Goal: Information Seeking & Learning: Learn about a topic

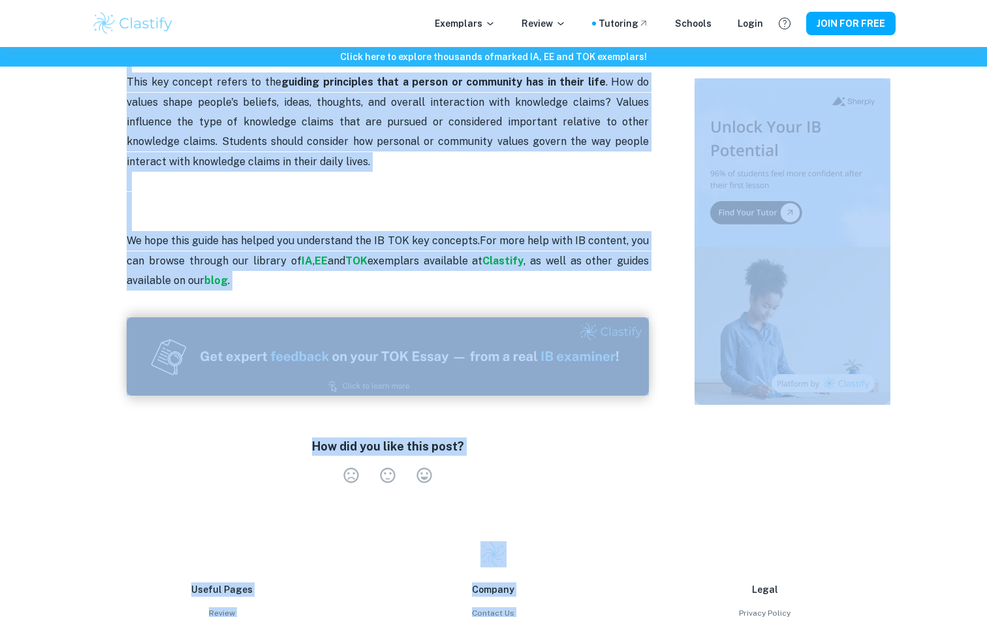
scroll to position [2836, 0]
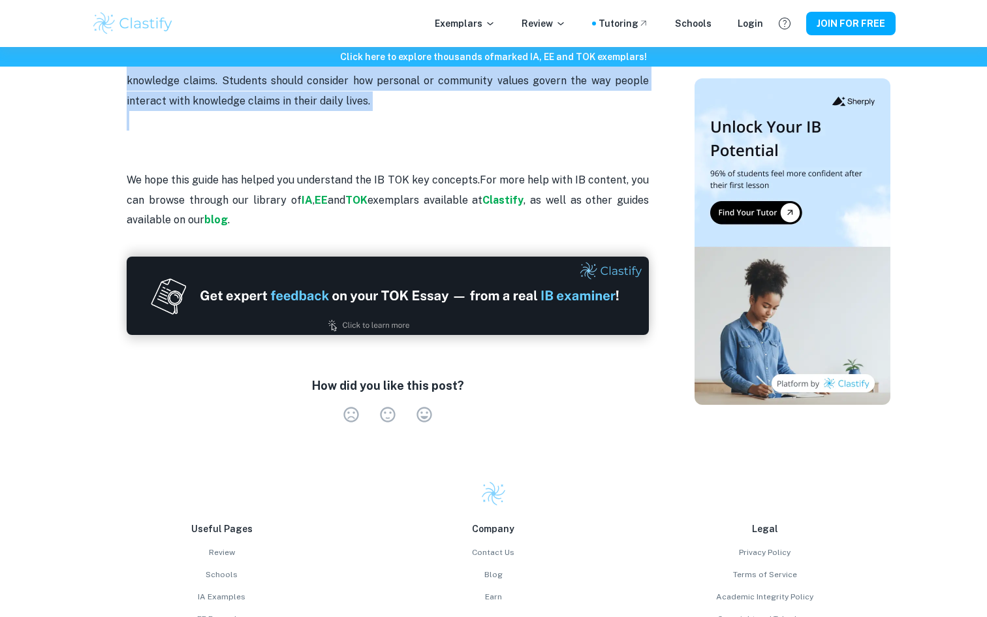
drag, startPoint x: 119, startPoint y: 257, endPoint x: 375, endPoint y: 76, distance: 313.2
copy div "Loremipsu Dolorsita consec ad eli seddoe te incididunt ut labo et doloremag ali…"
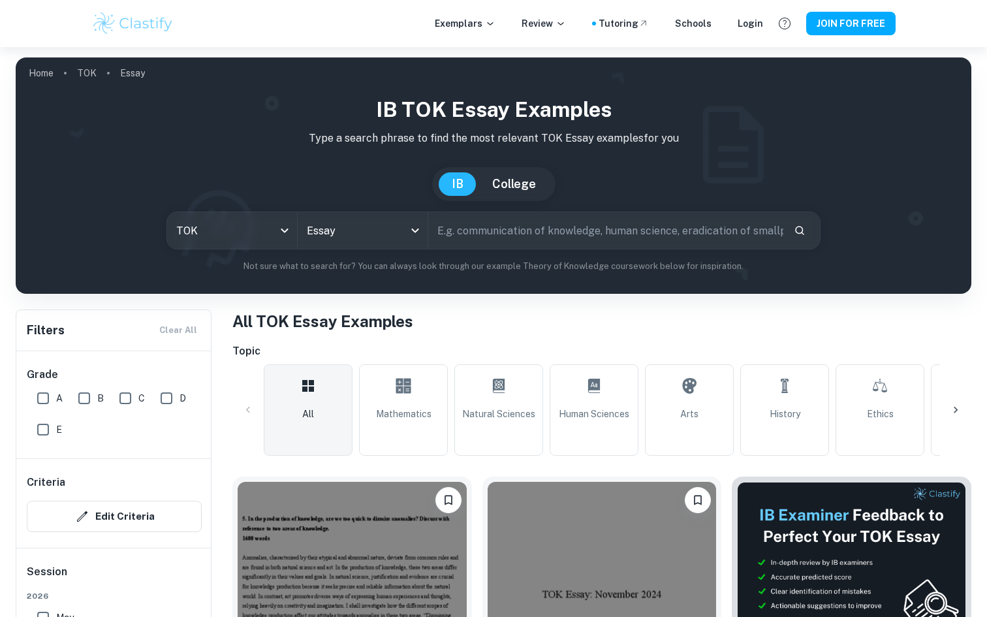
scroll to position [456, 0]
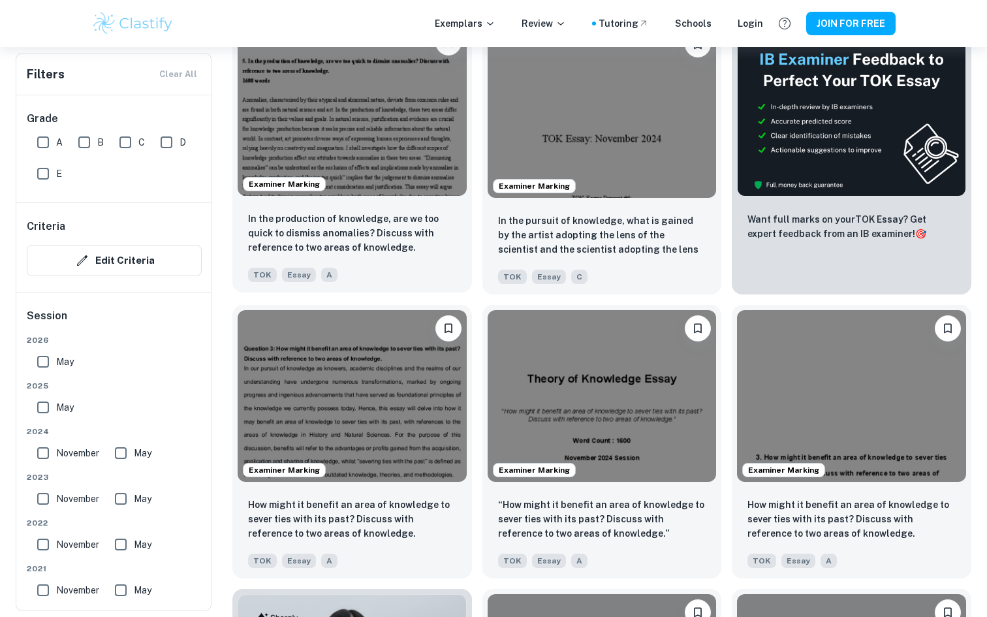
click at [390, 185] on img at bounding box center [352, 110] width 229 height 172
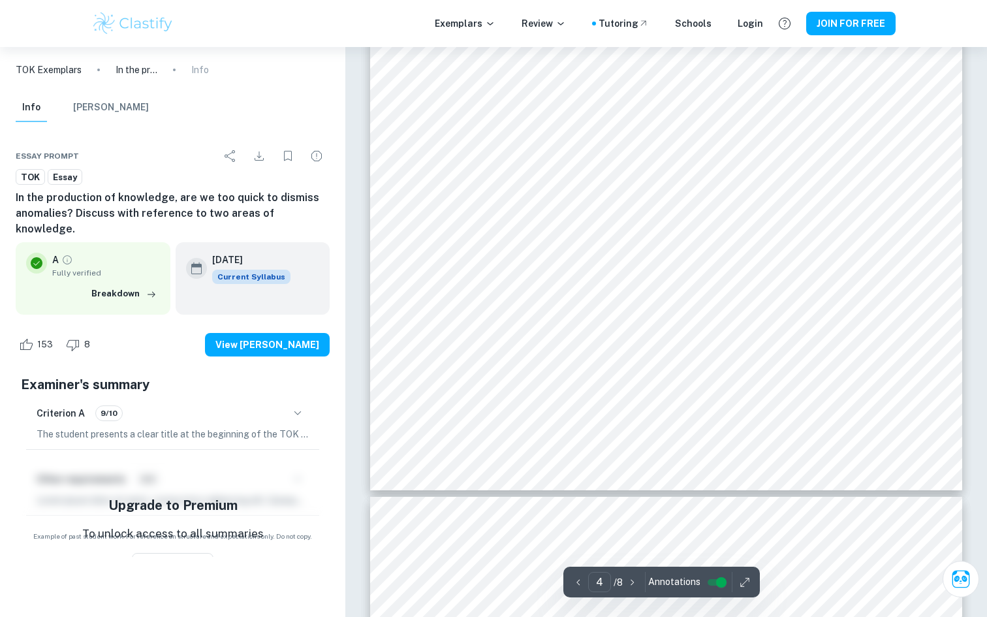
scroll to position [2849, 0]
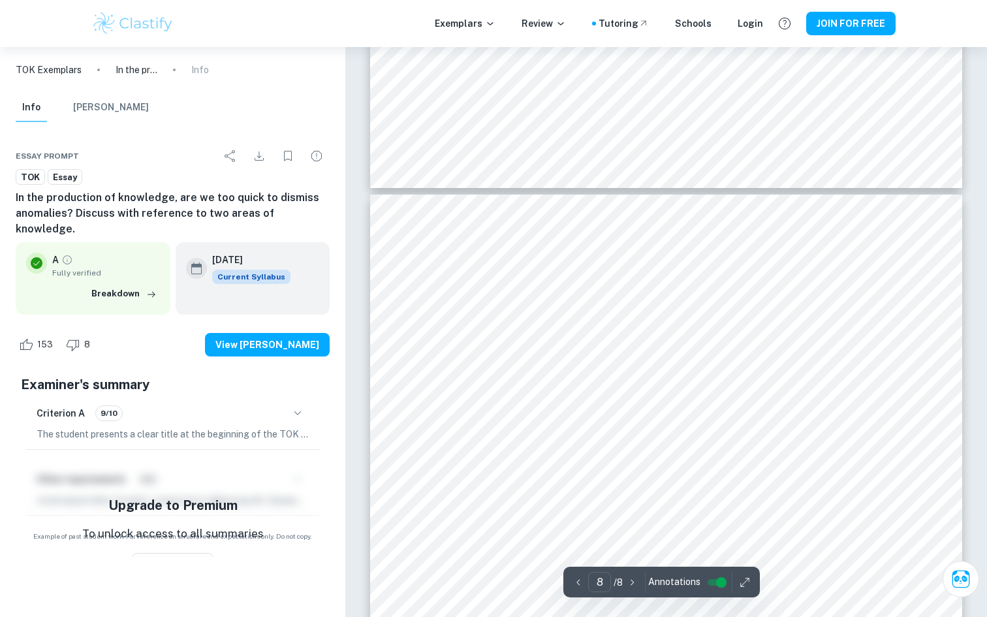
type input "7"
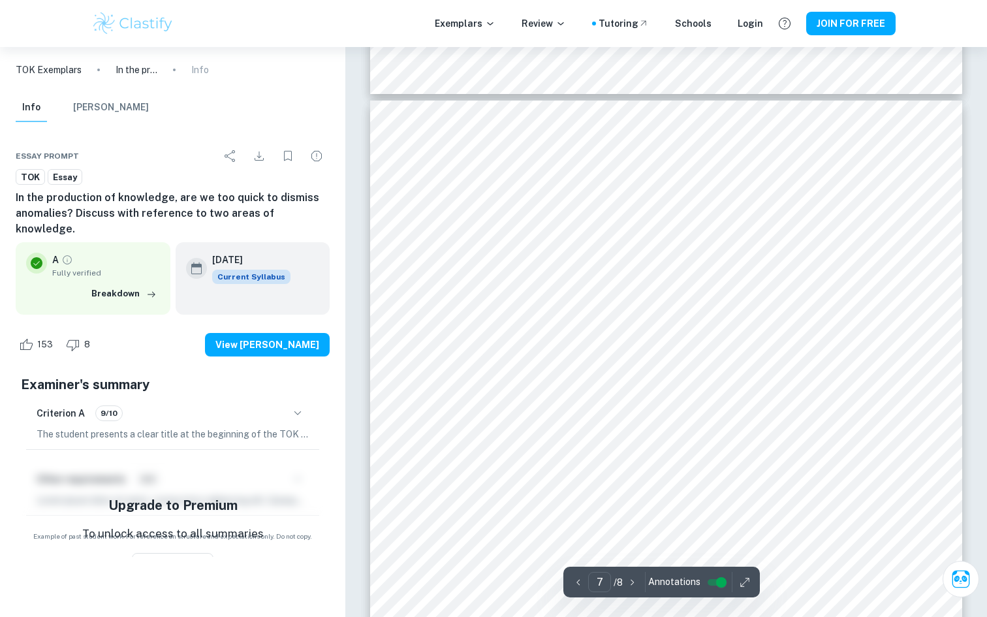
scroll to position [4761, 0]
